Goal: Information Seeking & Learning: Learn about a topic

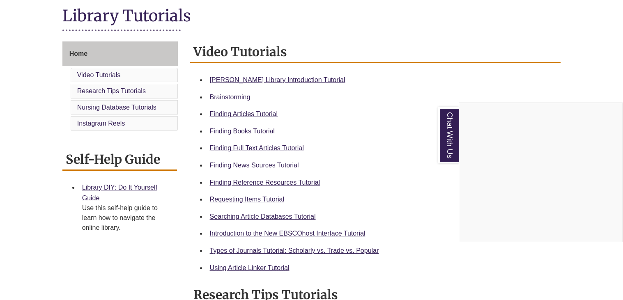
scroll to position [192, 0]
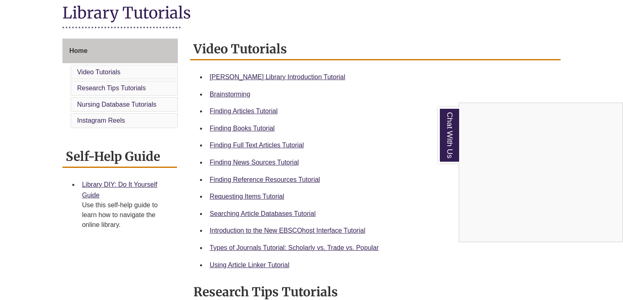
click at [253, 127] on div "Chat With Us" at bounding box center [311, 150] width 623 height 300
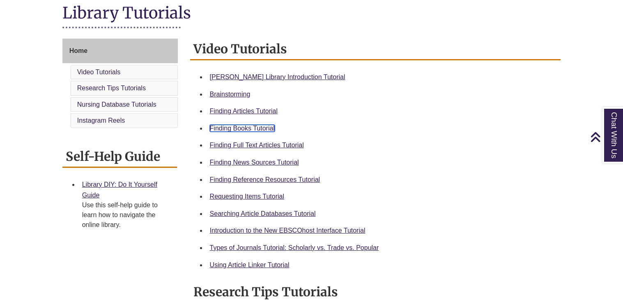
click at [253, 128] on link "Finding Books Tutorial" at bounding box center [242, 128] width 65 height 7
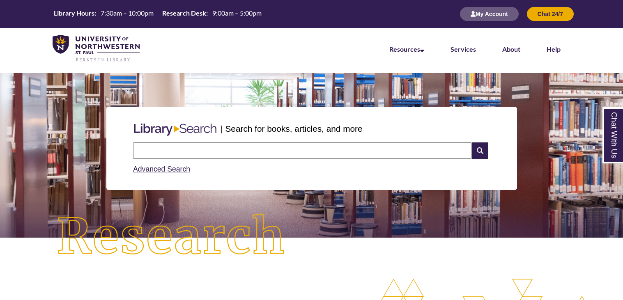
click at [205, 140] on div "Search Advanced Search" at bounding box center [312, 158] width 364 height 39
click at [205, 154] on input "text" at bounding box center [302, 151] width 339 height 16
type input "**********"
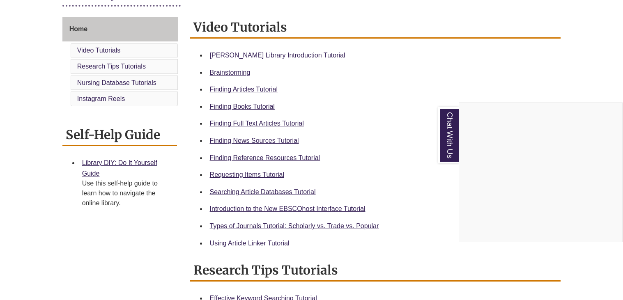
scroll to position [216, 0]
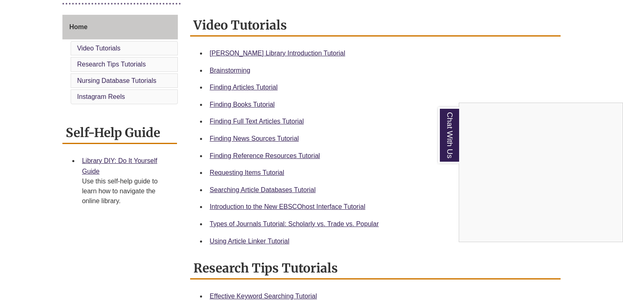
click at [260, 168] on div "Chat With Us" at bounding box center [311, 150] width 623 height 300
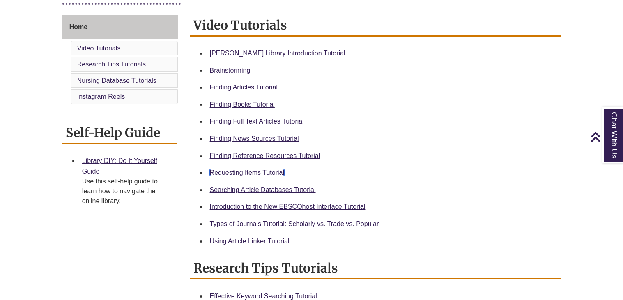
click at [260, 174] on link "Requesting Items Tutorial" at bounding box center [247, 172] width 74 height 7
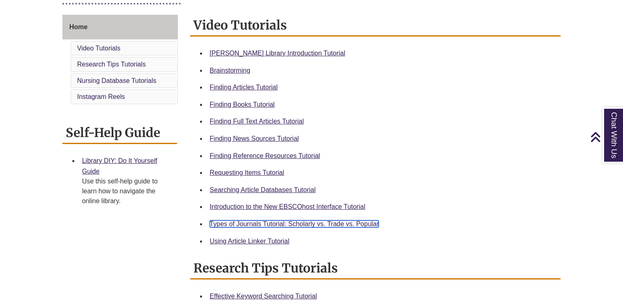
click at [256, 221] on link "Types of Journals Tutorial: Scholarly vs. Trade vs. Popular" at bounding box center [294, 224] width 169 height 7
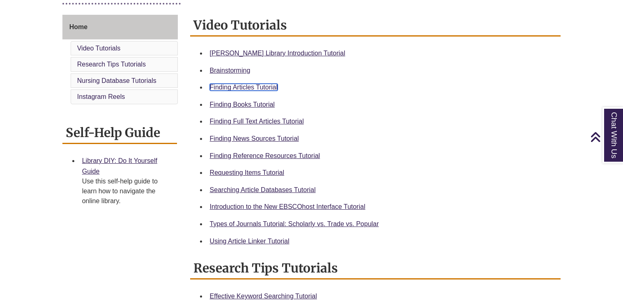
click at [255, 87] on link "Finding Articles Tutorial" at bounding box center [244, 87] width 68 height 7
click at [235, 191] on link "Searching Article Databases Tutorial" at bounding box center [263, 190] width 106 height 7
click at [258, 118] on link "Finding Full Text Articles Tutorial" at bounding box center [257, 121] width 94 height 7
click at [256, 242] on link "Using Article Linker Tutorial" at bounding box center [250, 241] width 80 height 7
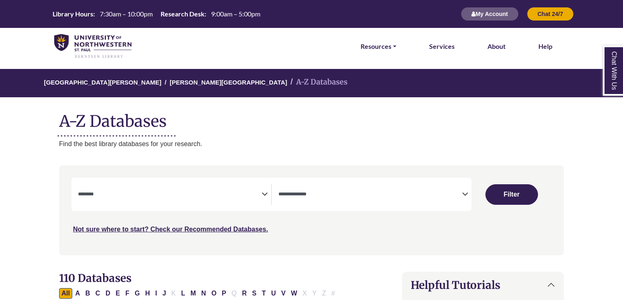
select select "Database Subject Filter"
select select "Database Types Filter"
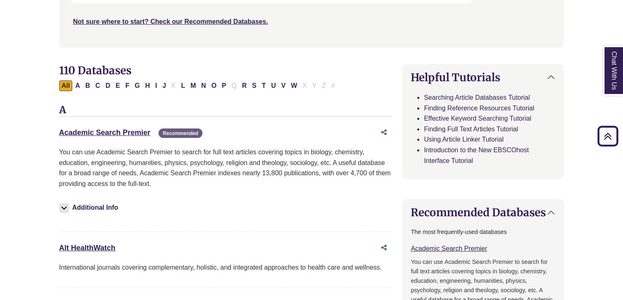
scroll to position [198, 0]
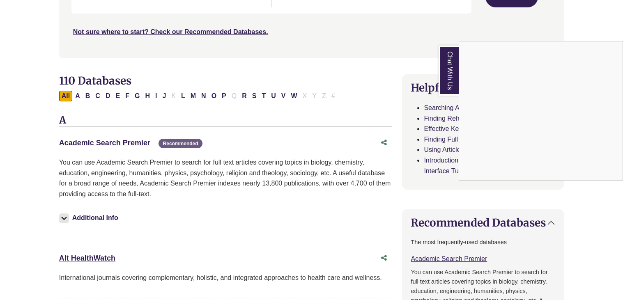
click at [78, 94] on div "Chat With Us" at bounding box center [311, 150] width 623 height 300
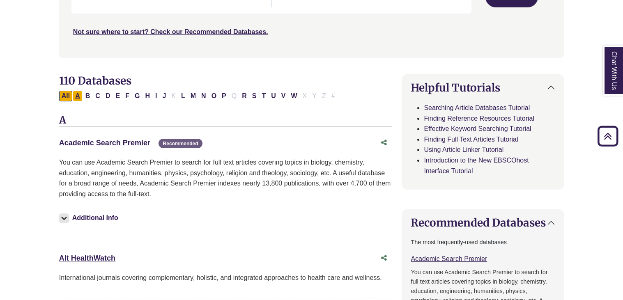
click at [78, 94] on button "A" at bounding box center [78, 96] width 10 height 11
select select "Database Subject Filter"
select select "Database Types Filter"
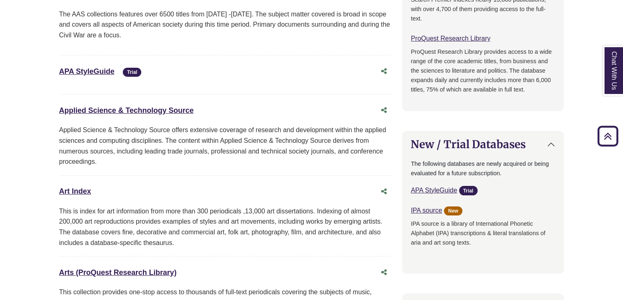
scroll to position [520, 0]
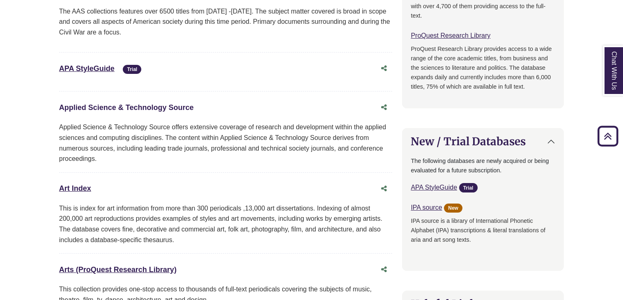
click at [108, 105] on link "Applied Science & Technology Source This link opens in a new window" at bounding box center [126, 108] width 135 height 8
click at [172, 107] on link "Applied Science & Technology Source This link opens in a new window" at bounding box center [126, 108] width 135 height 8
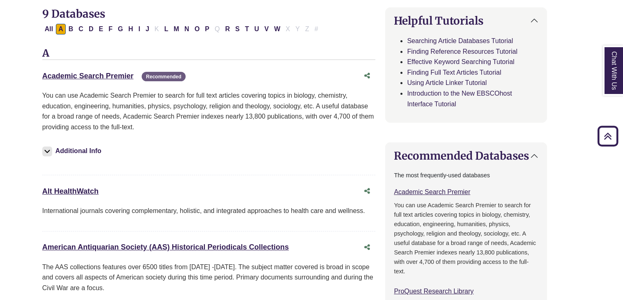
scroll to position [265, 15]
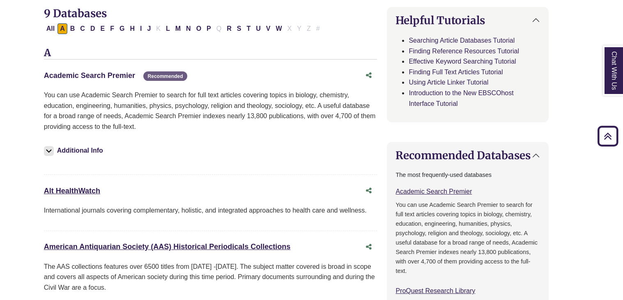
click at [122, 75] on link "Academic Search Premier This link opens in a new window" at bounding box center [89, 75] width 91 height 8
click at [115, 75] on link "Academic Search Premier This link opens in a new window" at bounding box center [89, 75] width 91 height 8
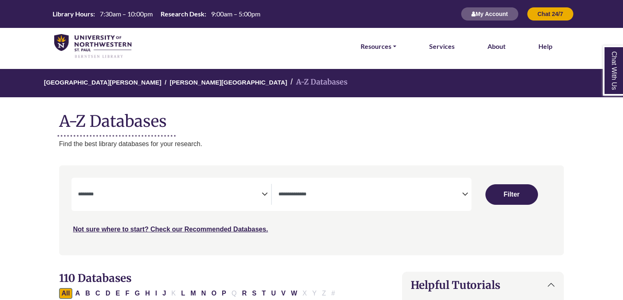
select select "Database Subject Filter"
select select "Database Types Filter"
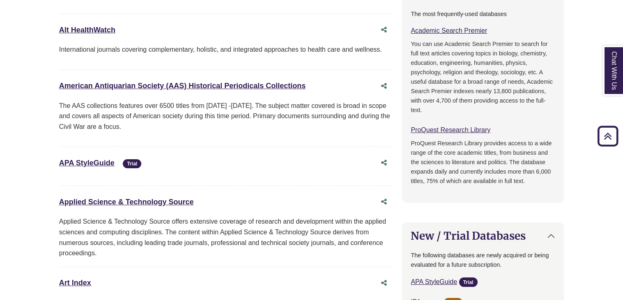
scroll to position [428, 0]
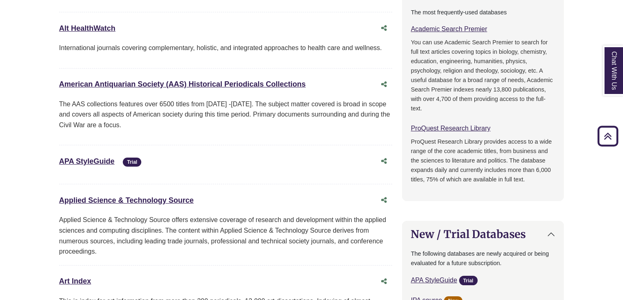
click at [138, 204] on div "Applied Science & Technology Source This link opens in a new window" at bounding box center [217, 201] width 317 height 12
click at [130, 196] on link "Applied Science & Technology Source This link opens in a new window" at bounding box center [126, 200] width 135 height 8
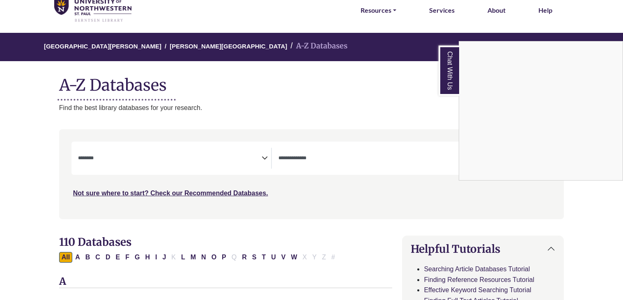
scroll to position [39, 0]
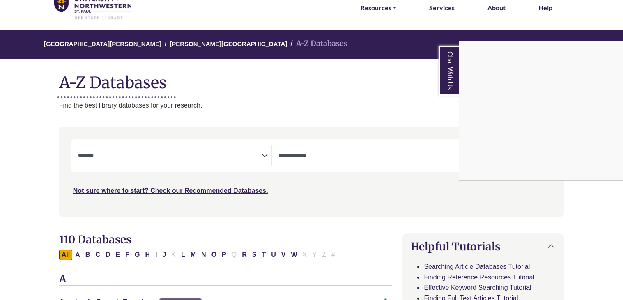
click at [182, 154] on div "Chat With Us" at bounding box center [311, 150] width 623 height 300
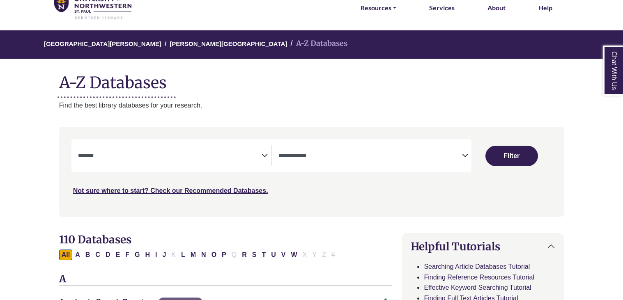
click at [265, 155] on icon "Search filters" at bounding box center [265, 154] width 6 height 12
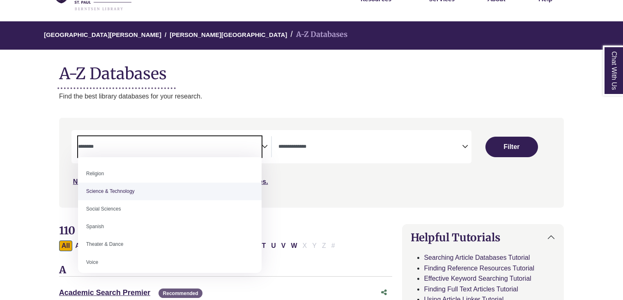
scroll to position [693, 0]
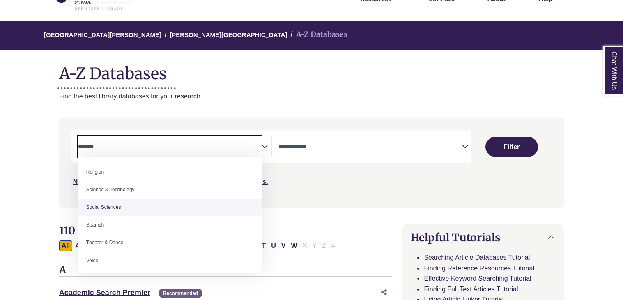
select select "******"
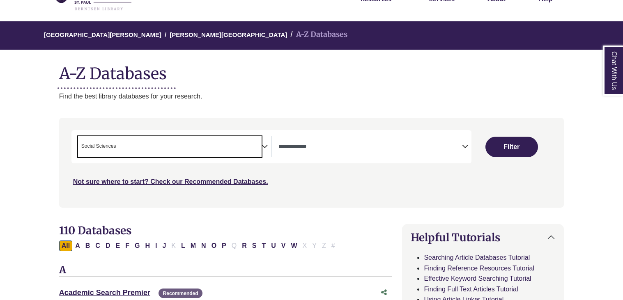
scroll to position [323, 0]
click at [309, 149] on textarea "Search" at bounding box center [371, 147] width 184 height 7
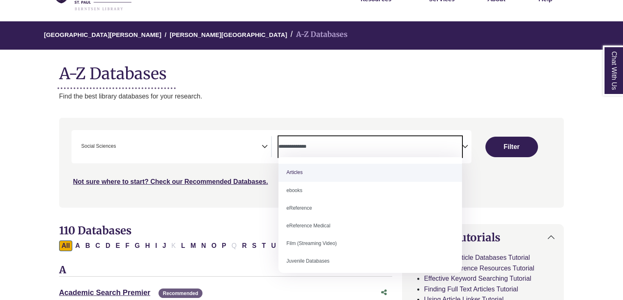
select select "*****"
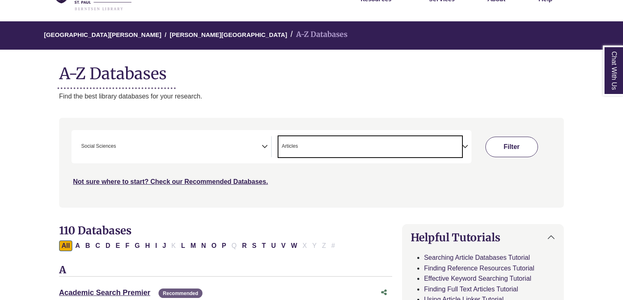
click at [496, 145] on button "Filter" at bounding box center [512, 147] width 53 height 21
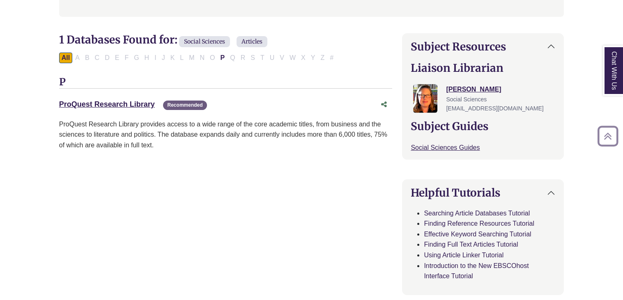
scroll to position [240, 0]
